Goal: Task Accomplishment & Management: Complete application form

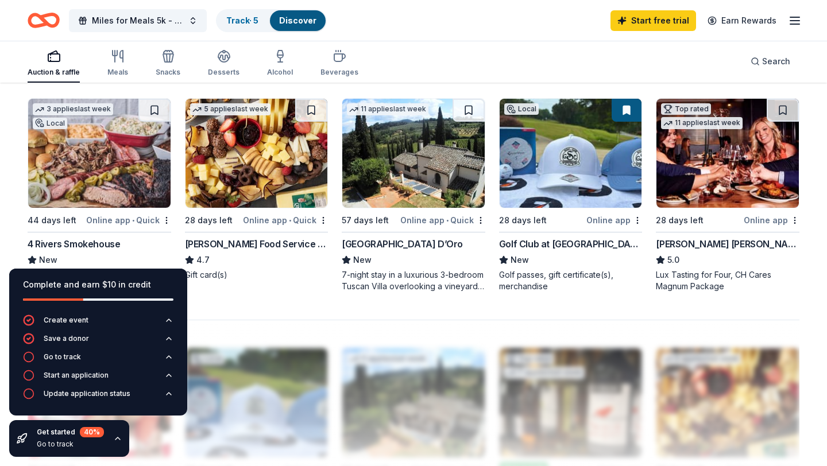
scroll to position [778, 0]
click at [132, 163] on img at bounding box center [99, 153] width 142 height 109
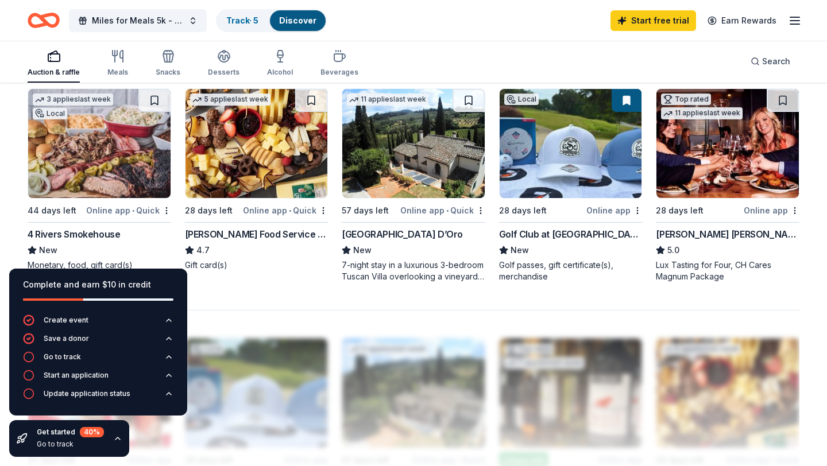
scroll to position [788, 0]
click at [587, 153] on img at bounding box center [571, 142] width 142 height 109
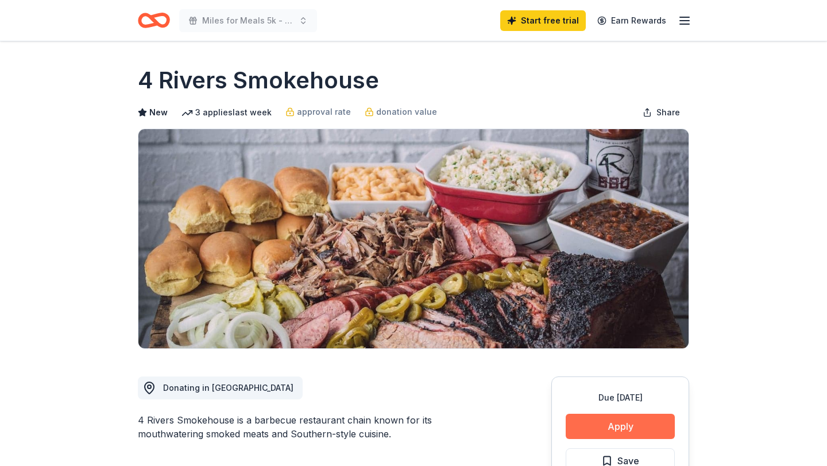
click at [580, 428] on button "Apply" at bounding box center [620, 426] width 109 height 25
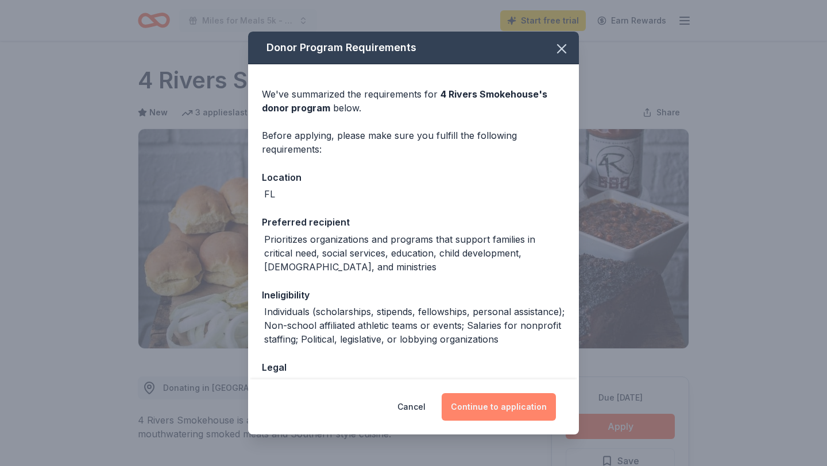
click at [504, 404] on button "Continue to application" at bounding box center [499, 407] width 114 height 28
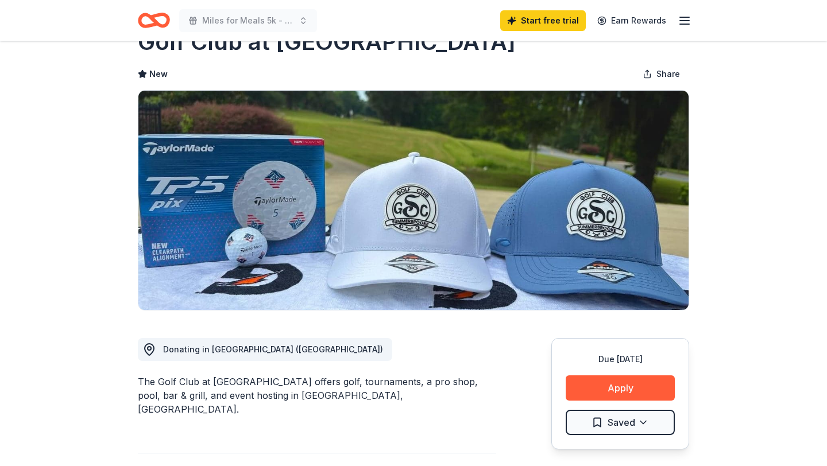
scroll to position [41, 0]
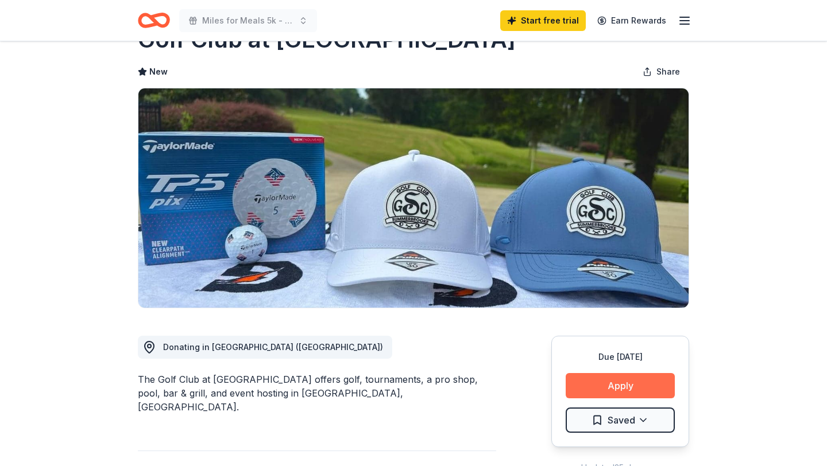
click at [642, 381] on button "Apply" at bounding box center [620, 385] width 109 height 25
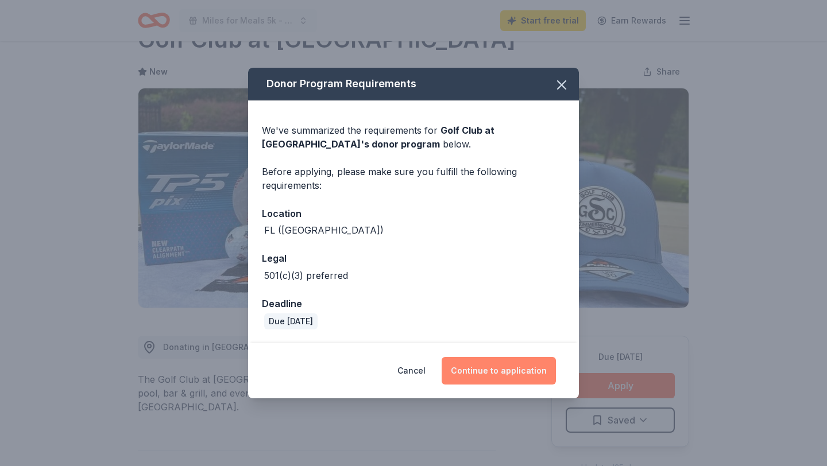
click at [495, 370] on button "Continue to application" at bounding box center [499, 371] width 114 height 28
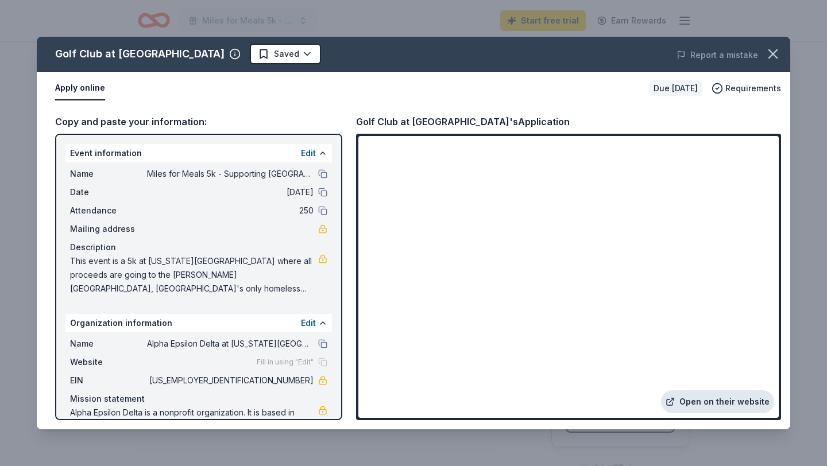
click at [690, 400] on link "Open on their website" at bounding box center [717, 402] width 113 height 23
